Goal: Information Seeking & Learning: Learn about a topic

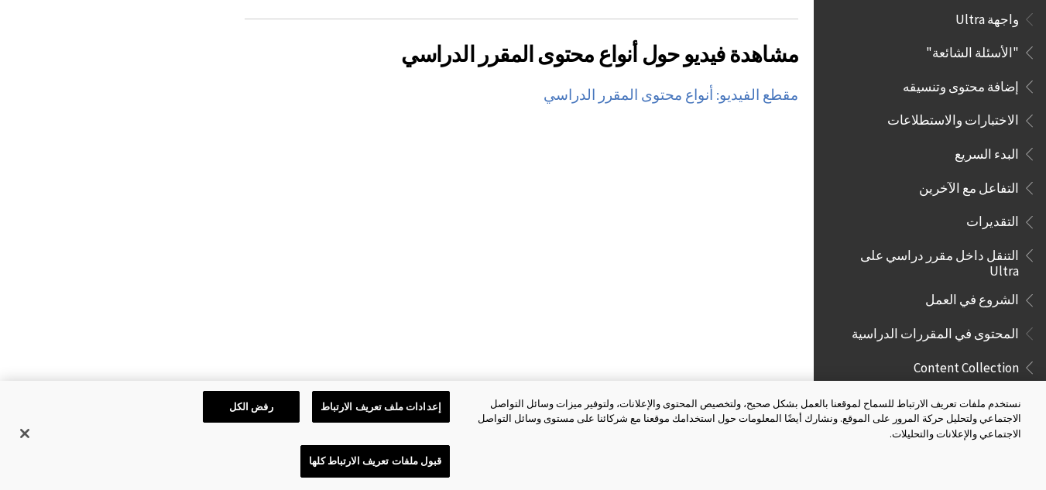
scroll to position [1866, 0]
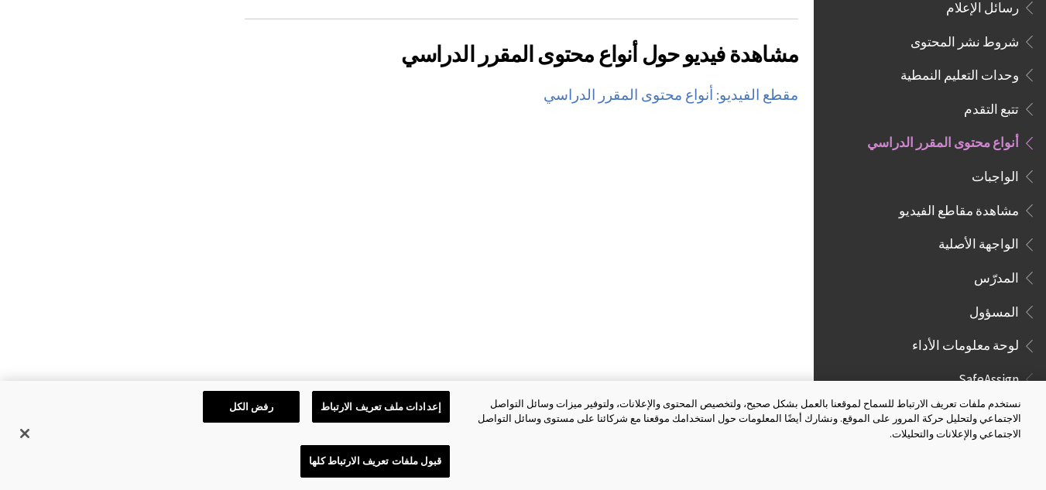
click at [957, 62] on span "وحدات التعليم النمطية" at bounding box center [960, 72] width 118 height 21
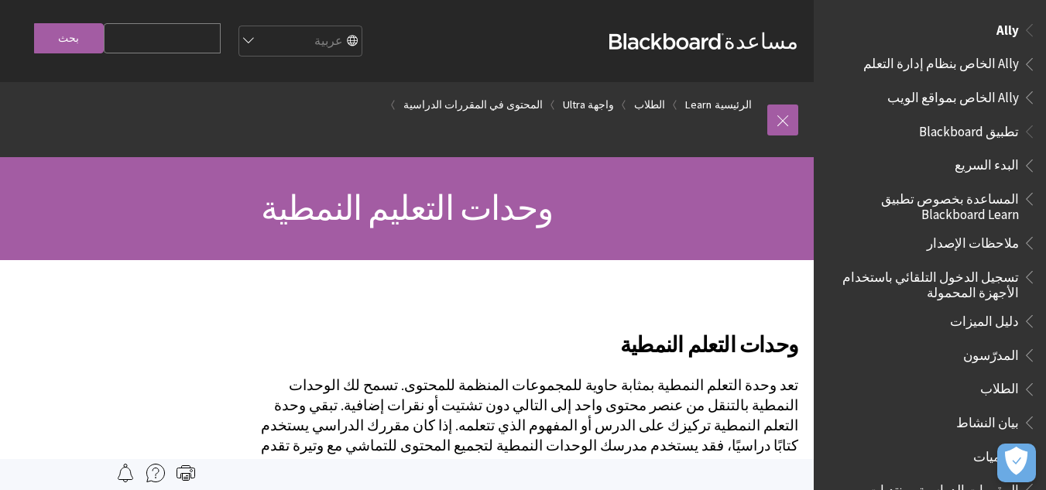
click at [963, 97] on span "Ally الخاص بمواقع الويب" at bounding box center [953, 94] width 132 height 21
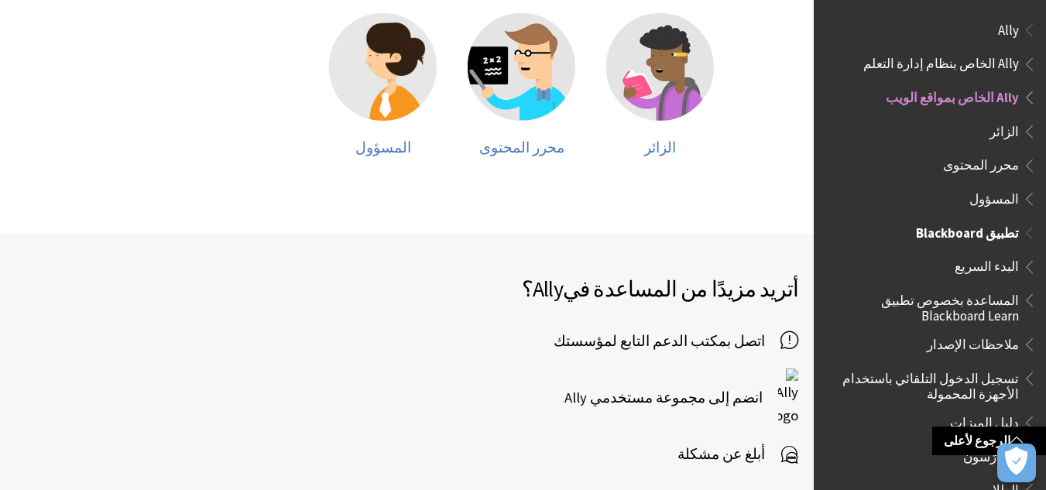
click at [961, 271] on span "البدء السريع" at bounding box center [934, 267] width 206 height 26
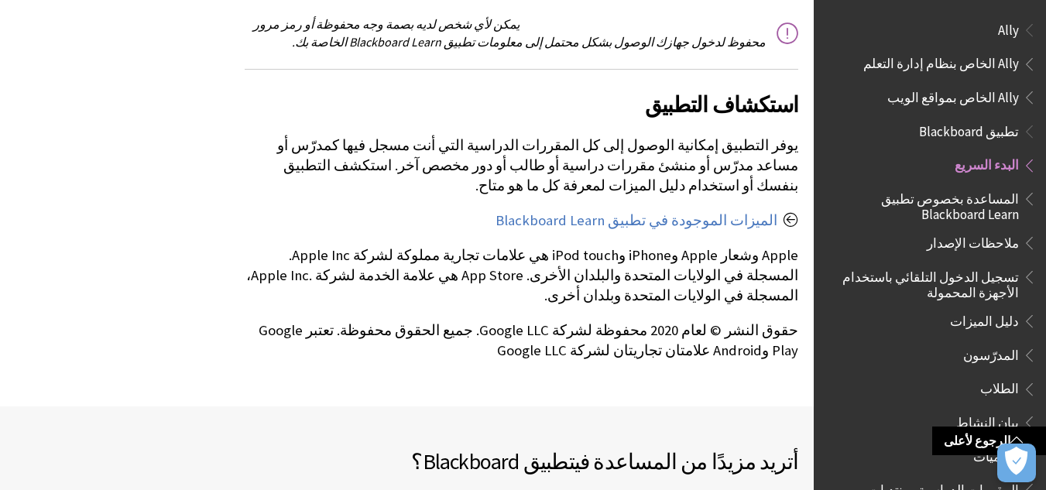
click at [962, 191] on span "المساعدة بخصوص تطبيق Blackboard Learn" at bounding box center [925, 204] width 187 height 36
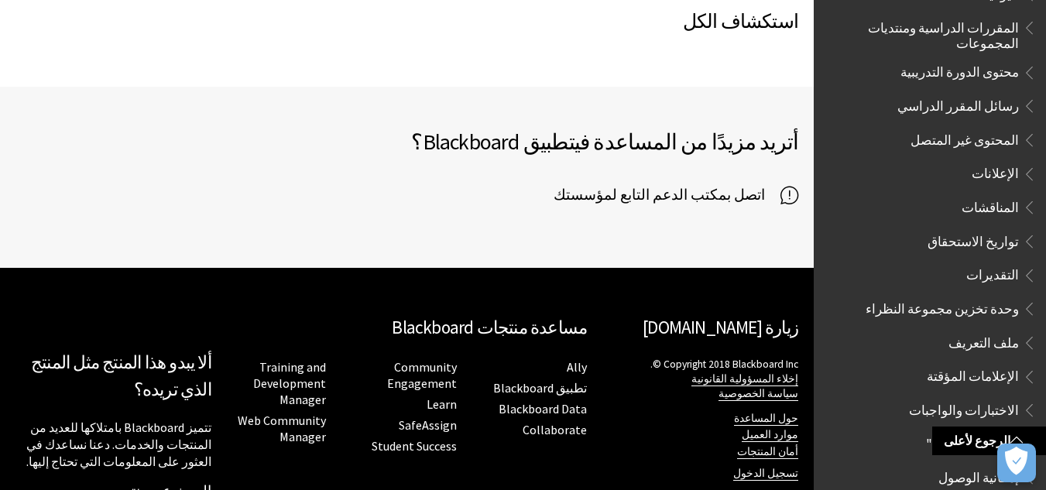
scroll to position [259, 0]
